Goal: Transaction & Acquisition: Purchase product/service

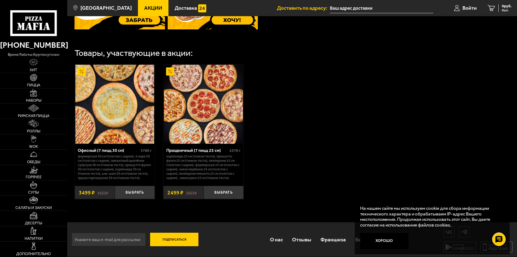
scroll to position [151, 0]
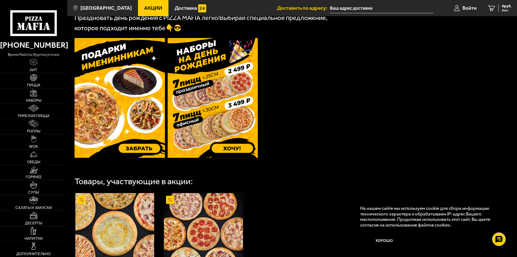
click at [129, 151] on img at bounding box center [120, 98] width 91 height 120
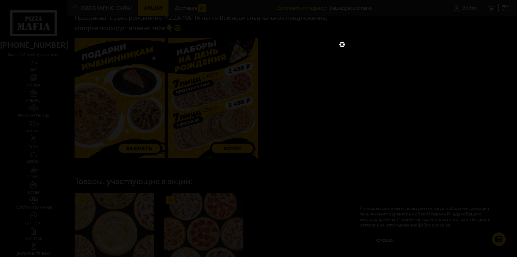
click at [343, 42] on link at bounding box center [342, 44] width 7 height 7
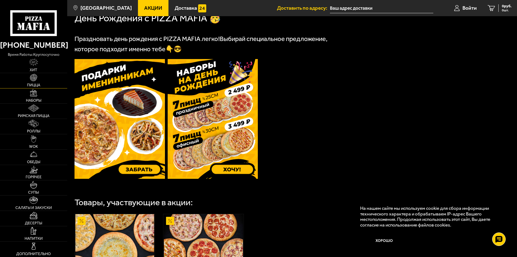
scroll to position [97, 0]
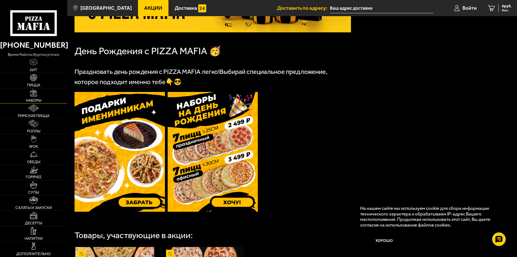
click at [31, 99] on span "Наборы" at bounding box center [33, 101] width 15 height 4
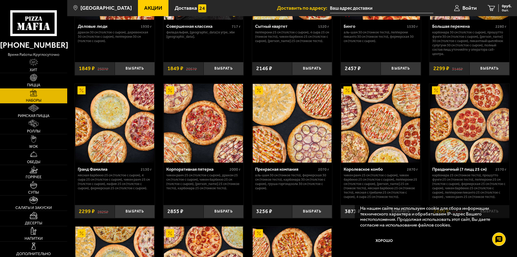
scroll to position [675, 0]
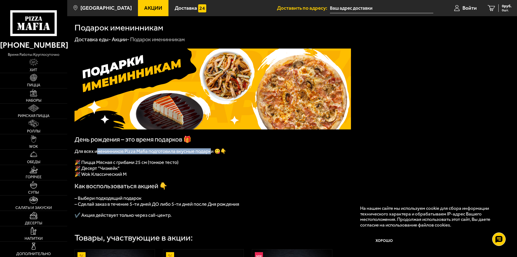
drag, startPoint x: 98, startPoint y: 152, endPoint x: 212, endPoint y: 153, distance: 114.0
click at [212, 153] on span "Для всех именинников Pizza Mafia подготовила вкусные подарки 😋👇" at bounding box center [151, 152] width 152 height 6
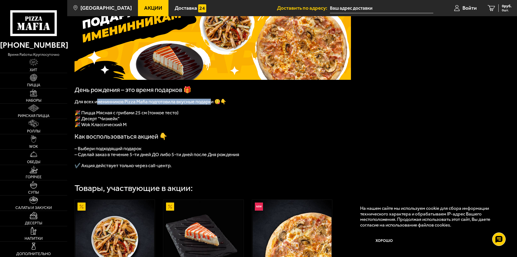
scroll to position [54, 0]
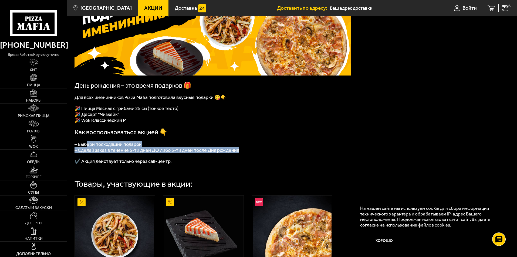
drag, startPoint x: 87, startPoint y: 148, endPoint x: 243, endPoint y: 155, distance: 156.0
click at [243, 155] on div "День рождения – это время подарков 🎁 Для всех именинников Pizza Mafia подготови…" at bounding box center [213, 80] width 277 height 170
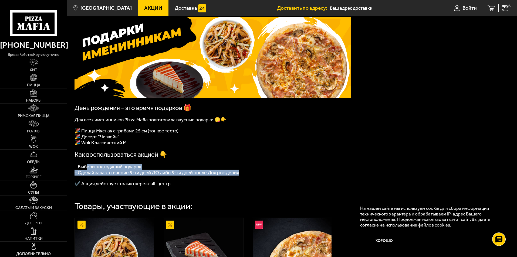
scroll to position [27, 0]
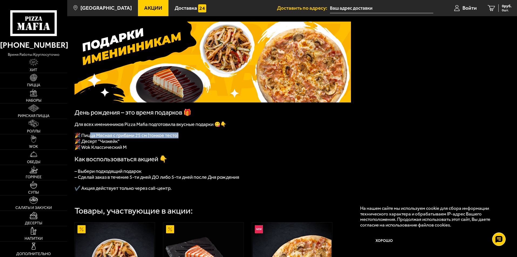
drag, startPoint x: 91, startPoint y: 137, endPoint x: 182, endPoint y: 140, distance: 91.1
click at [182, 139] on p "🎉 Пицца Мясная с грибами 25 см (тонкое тесто)" at bounding box center [213, 136] width 277 height 6
click at [92, 137] on span "🎉 Пицца Мясная с грибами 25 см (тонкое тесто)" at bounding box center [127, 136] width 104 height 6
drag, startPoint x: 82, startPoint y: 138, endPoint x: 184, endPoint y: 138, distance: 101.9
click at [184, 138] on p "🎉 Пицца Мясная с грибами 25 см (тонкое тесто)" at bounding box center [213, 136] width 277 height 6
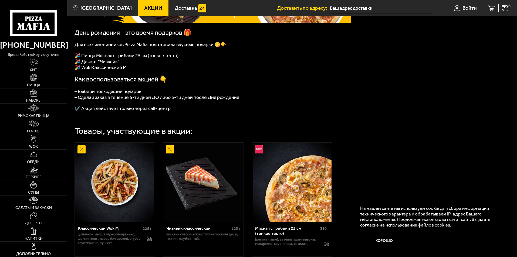
scroll to position [108, 0]
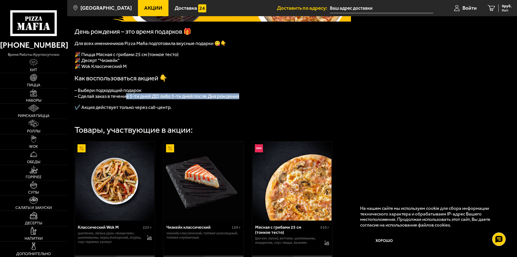
drag, startPoint x: 132, startPoint y: 101, endPoint x: 248, endPoint y: 102, distance: 115.6
click at [248, 99] on p "– Сделай заказ в течение 5-ти дней ДО либо 5-ти дней после Дня рождения" at bounding box center [213, 96] width 277 height 6
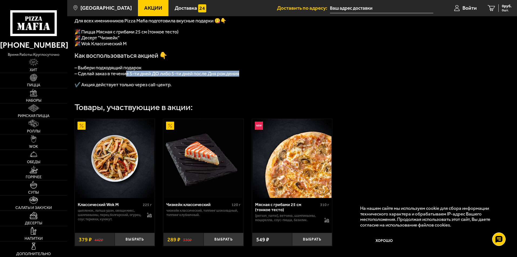
scroll to position [183, 0]
